Goal: Task Accomplishment & Management: Use online tool/utility

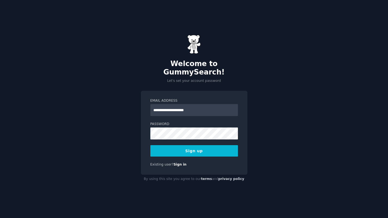
type input "**********"
click at [151, 145] on button "Sign up" at bounding box center [195, 150] width 88 height 11
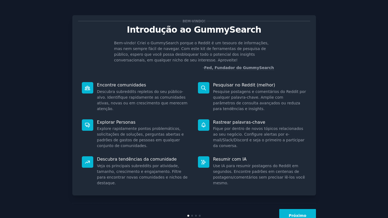
click at [347, 54] on div "Bem-vindo! Introdução ao GummySearch Bem-vindo! Criei o GummySearch porque o Re…" at bounding box center [194, 118] width 373 height 221
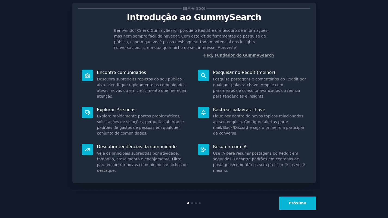
scroll to position [18, 0]
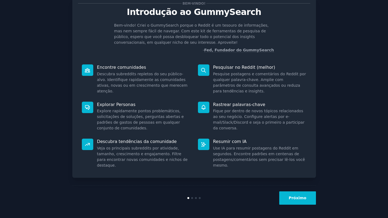
click at [302, 200] on font "Próximo" at bounding box center [298, 198] width 18 height 4
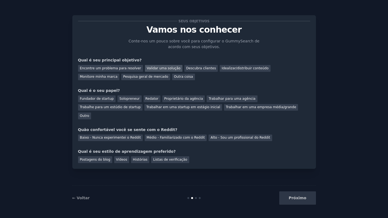
click at [154, 67] on font "Validar uma solução" at bounding box center [164, 68] width 34 height 4
click at [96, 99] on font "Fundador de startup" at bounding box center [97, 99] width 34 height 4
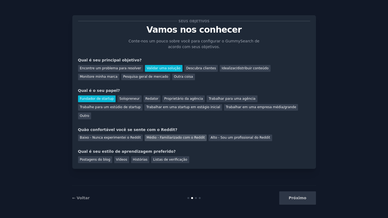
click at [158, 136] on font "Médio - Familiarizado com o Reddit" at bounding box center [176, 138] width 58 height 4
click at [119, 158] on font "Vídeos" at bounding box center [121, 160] width 11 height 4
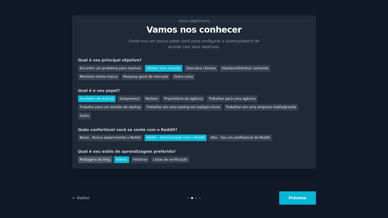
click at [103, 158] on font "Postagens do blog" at bounding box center [95, 160] width 30 height 4
click at [125, 158] on font "Vídeos" at bounding box center [121, 160] width 11 height 4
click at [303, 200] on font "Próximo" at bounding box center [298, 198] width 18 height 4
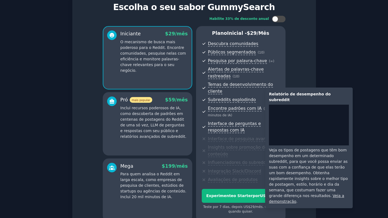
scroll to position [78, 0]
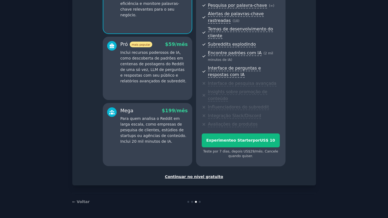
click at [207, 178] on font "Continuar no nível gratuito" at bounding box center [194, 177] width 58 height 4
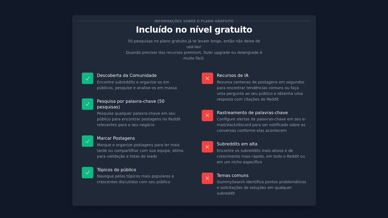
scroll to position [1, 0]
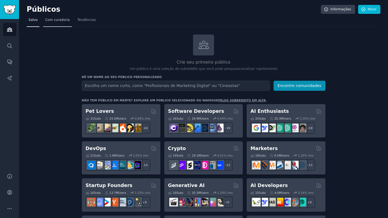
click at [52, 20] on font "Com curadoria" at bounding box center [57, 20] width 24 height 4
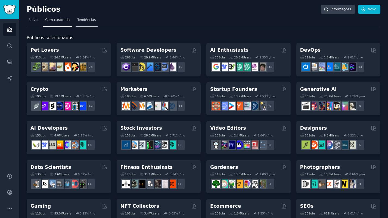
click at [83, 20] on font "Tendências" at bounding box center [87, 20] width 19 height 4
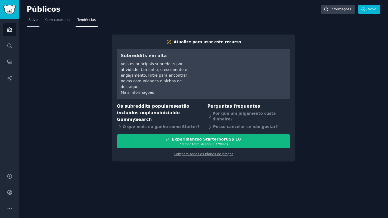
click at [35, 21] on font "Salvo" at bounding box center [33, 20] width 9 height 4
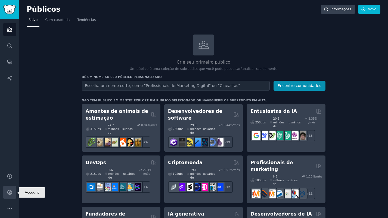
click at [7, 194] on icon "Barra lateral" at bounding box center [10, 193] width 6 height 6
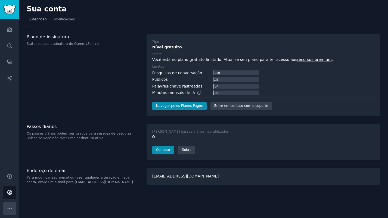
click at [10, 208] on icon "Barra lateral" at bounding box center [10, 209] width 6 height 6
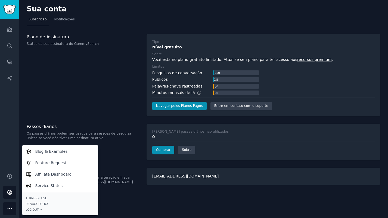
click at [123, 203] on div "Sua conta Subscrição Notificações Plano de Assinatura Status da sua assinatura …" at bounding box center [203, 109] width 369 height 218
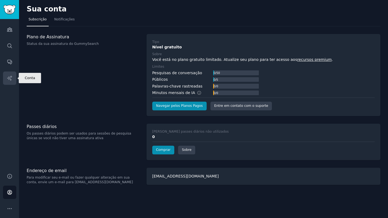
click at [10, 75] on icon "Barra lateral" at bounding box center [10, 78] width 6 height 6
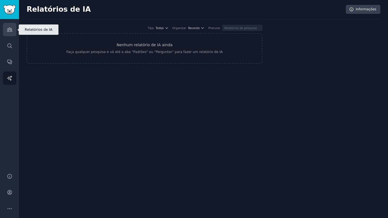
click at [6, 31] on link "Públicos" at bounding box center [9, 29] width 13 height 13
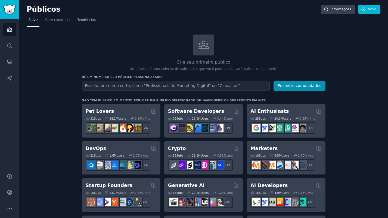
click at [151, 85] on input "text" at bounding box center [176, 86] width 188 height 10
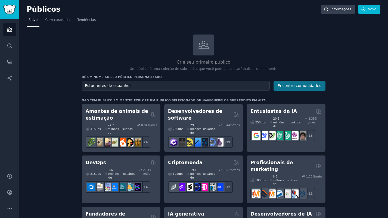
type input "Estudantes de espanhol"
click at [288, 84] on font "Encontre comunidades" at bounding box center [300, 86] width 44 height 4
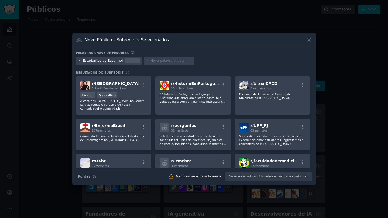
click at [79, 61] on icon at bounding box center [79, 60] width 1 height 1
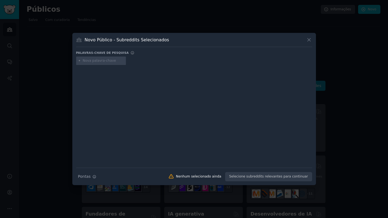
click at [92, 61] on input "text" at bounding box center [103, 61] width 41 height 5
type input "aprendendo espanhol"
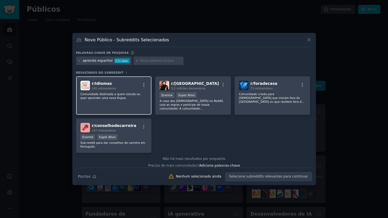
click at [103, 82] on font "Idiomas" at bounding box center [103, 83] width 17 height 4
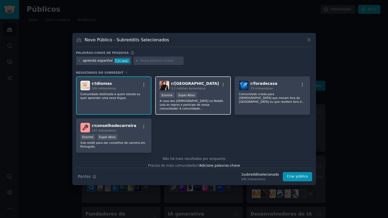
click at [170, 82] on div "r/ brasil 3,2 milhões de membros" at bounding box center [193, 86] width 67 height 10
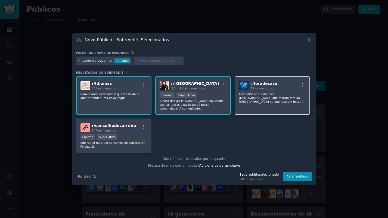
click at [268, 81] on font "foradecasa" at bounding box center [266, 83] width 24 height 4
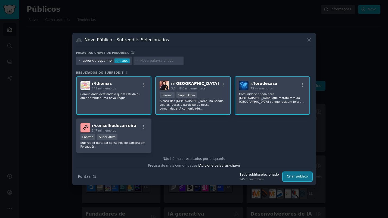
click at [300, 177] on font "Criar público" at bounding box center [297, 177] width 21 height 4
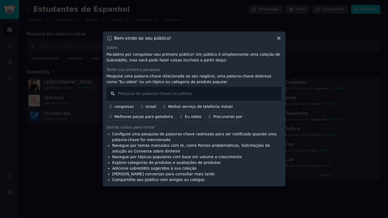
click at [142, 94] on input "text" at bounding box center [194, 94] width 175 height 14
type input "espanhol"
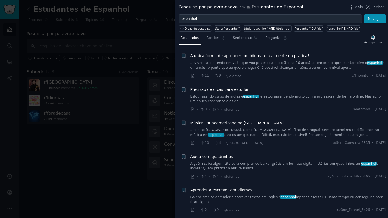
scroll to position [108, 0]
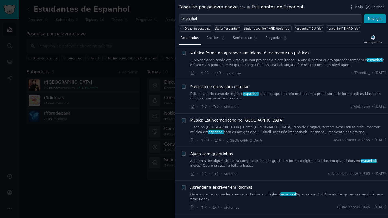
click at [315, 92] on font ", e estou aprendendo muito com a professora, de forma online. Mas acho um pouco…" at bounding box center [286, 96] width 191 height 9
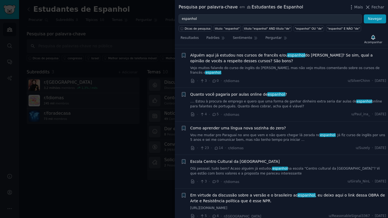
scroll to position [358, 0]
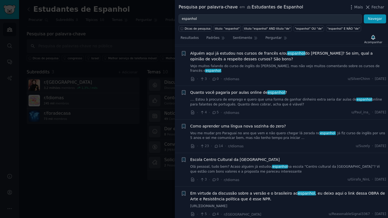
click at [315, 102] on font ".... Estou à procura de emprego e quero que uma forma de ganhar dinheiro extra …" at bounding box center [274, 100] width 167 height 4
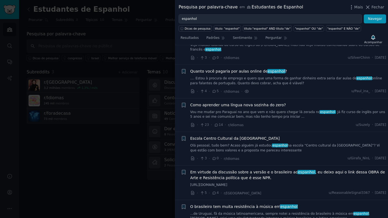
scroll to position [284, 0]
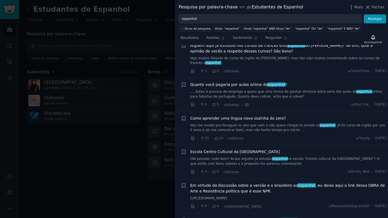
click at [309, 93] on font ".... Estou à procura de emprego e quero que uma forma de ganhar dinheiro extra …" at bounding box center [274, 92] width 167 height 4
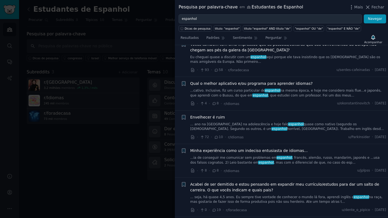
scroll to position [927, 0]
click at [70, 179] on div at bounding box center [194, 109] width 388 height 218
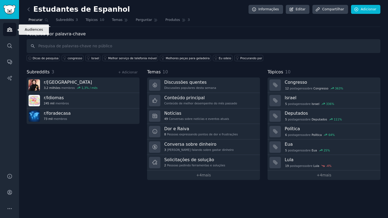
click at [8, 31] on icon "Barra lateral" at bounding box center [10, 30] width 6 height 6
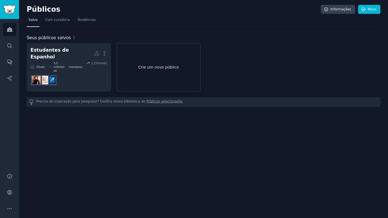
click at [169, 67] on link "Crie um novo público" at bounding box center [159, 67] width 84 height 49
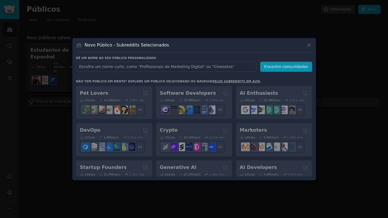
click at [193, 68] on input "text" at bounding box center [166, 67] width 180 height 10
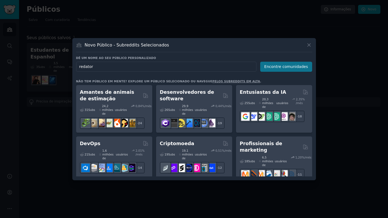
type input "redator"
click at [281, 66] on font "Encontre comunidades" at bounding box center [287, 67] width 44 height 4
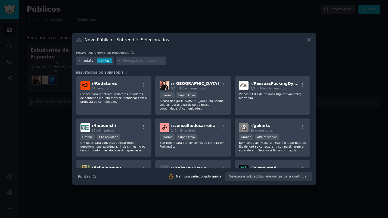
click at [131, 62] on input "text" at bounding box center [142, 61] width 41 height 5
type input "escritor"
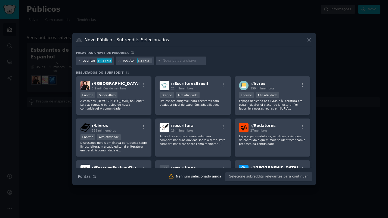
scroll to position [1, 0]
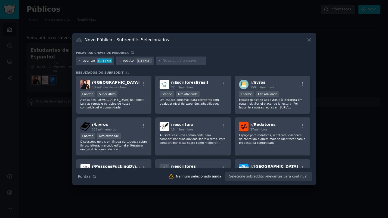
click at [166, 59] on input "text" at bounding box center [183, 61] width 41 height 5
type input "copywriter"
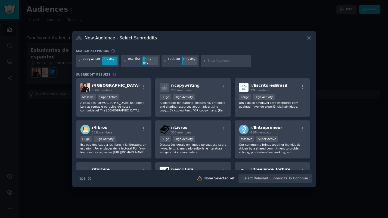
click at [265, 62] on div "copywriter 95 / day escritor 15.5 / day redator 1.3 / day" at bounding box center [194, 62] width 236 height 14
click at [294, 94] on div "Large High Activity" at bounding box center [272, 97] width 67 height 7
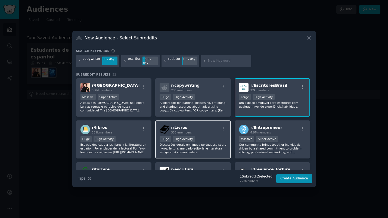
click at [213, 130] on div "r/ Livros 338k members" at bounding box center [193, 130] width 67 height 10
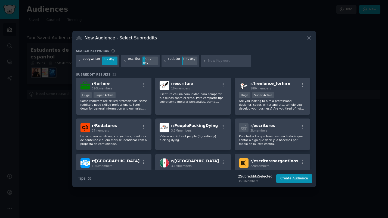
scroll to position [99, 0]
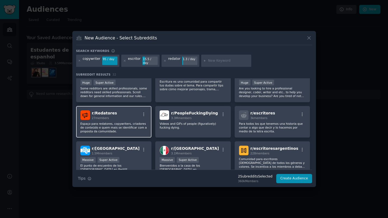
click at [133, 124] on p "Espaço para redatores, copywriters, criadores de conteúdo e quem mais se identi…" at bounding box center [114, 127] width 67 height 11
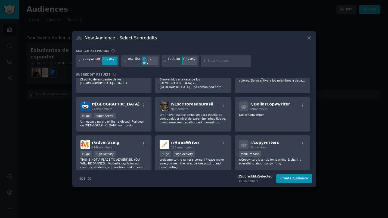
scroll to position [187, 0]
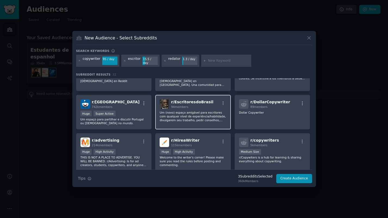
click at [213, 111] on p "Um (novo) espaço amigável para escritores com qualquer nível de experiência/hab…" at bounding box center [193, 116] width 67 height 11
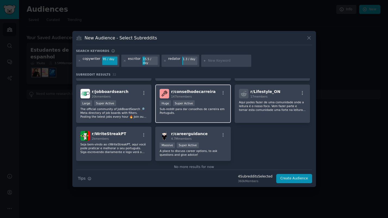
scroll to position [360, 0]
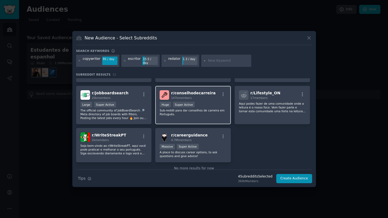
click at [212, 110] on p "Sub-reddit para dar conselhos de carreira em Português." at bounding box center [193, 113] width 67 height 8
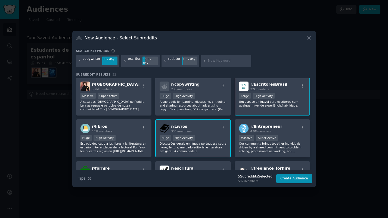
scroll to position [0, 0]
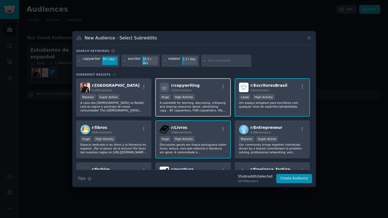
click at [206, 101] on p "A subreddit for learning, discussing, critiquing, and sharing resources about, …" at bounding box center [193, 106] width 67 height 11
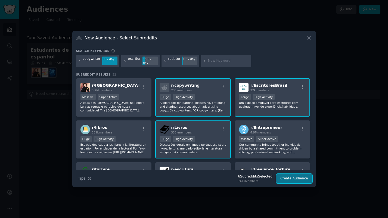
click at [301, 178] on button "Create Audience" at bounding box center [295, 178] width 36 height 9
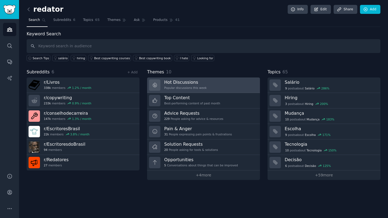
click at [201, 83] on h3 "Hot Discussions" at bounding box center [185, 82] width 42 height 6
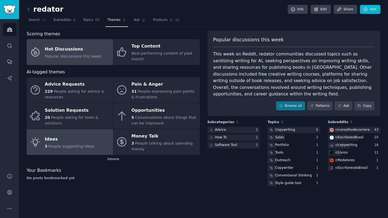
click at [45, 143] on div "Ideas" at bounding box center [70, 139] width 50 height 9
